Goal: Task Accomplishment & Management: Manage account settings

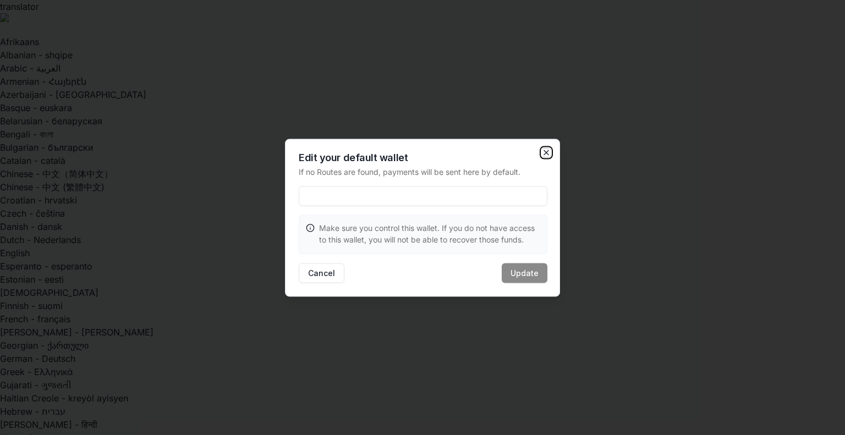
click at [547, 150] on icon "button" at bounding box center [546, 152] width 9 height 9
